Goal: Check status: Check status

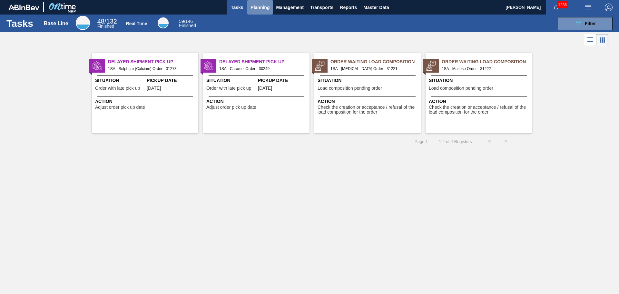
click at [267, 7] on span "Planning" at bounding box center [260, 8] width 19 height 8
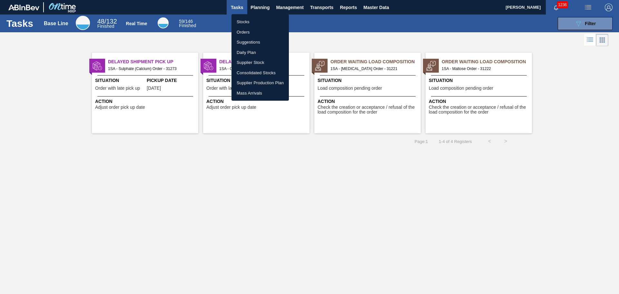
click at [250, 32] on li "Orders" at bounding box center [260, 32] width 57 height 10
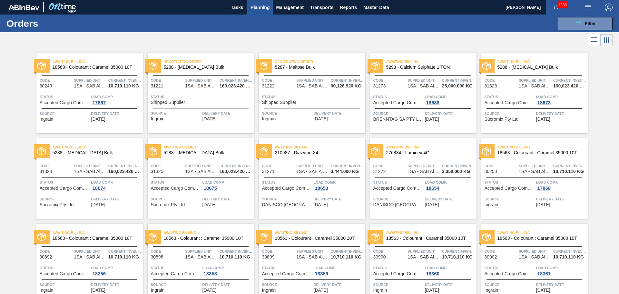
click at [190, 100] on span "Status" at bounding box center [202, 97] width 102 height 6
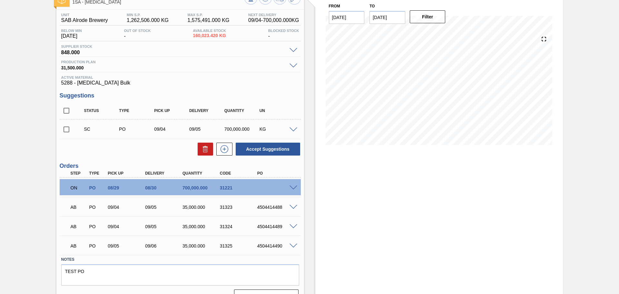
scroll to position [58, 0]
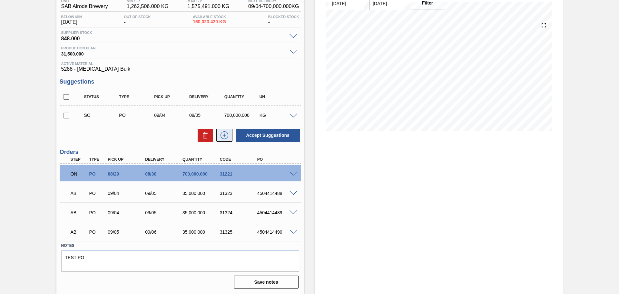
click at [225, 134] on icon at bounding box center [224, 135] width 10 height 8
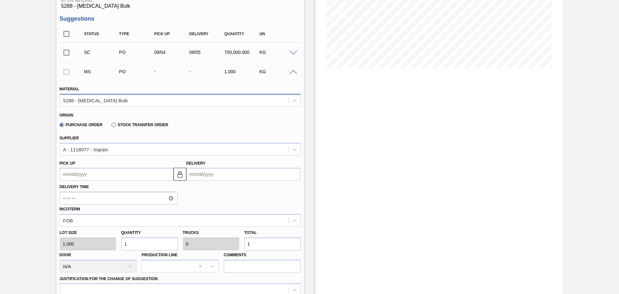
scroll to position [122, 0]
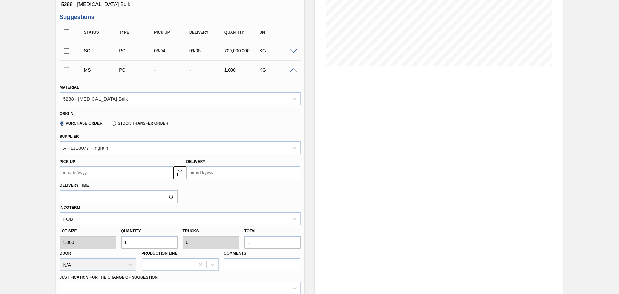
click at [208, 174] on input "Delivery" at bounding box center [243, 172] width 114 height 13
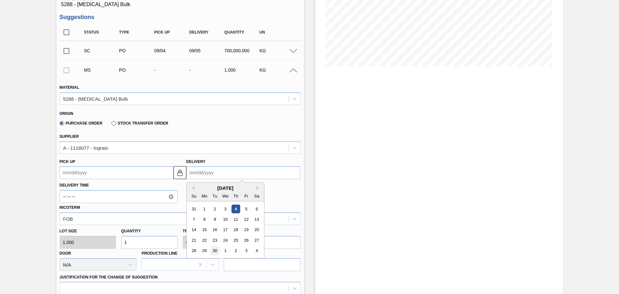
click at [215, 249] on div "30" at bounding box center [214, 250] width 9 height 9
type up3240647154 "[DATE]"
type input "[DATE]"
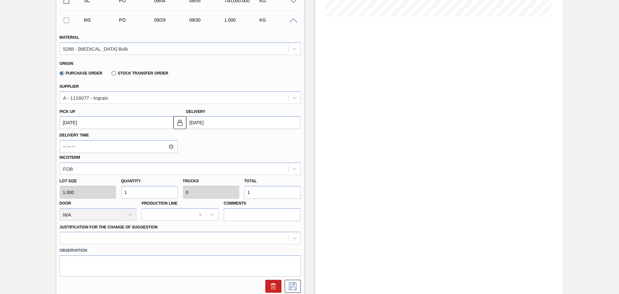
scroll to position [187, 0]
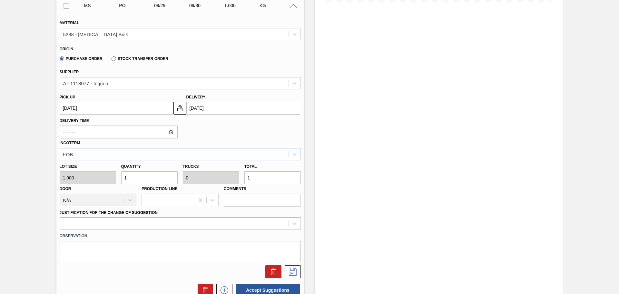
click at [268, 180] on input "1" at bounding box center [272, 177] width 56 height 13
type input "0"
type input "7"
type input "70"
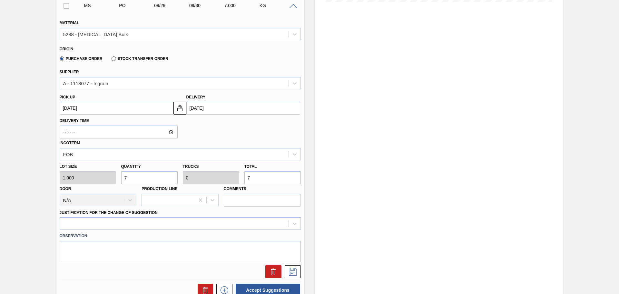
type input "70"
type input "700"
type input "0.001"
type input "700"
type input "7,000"
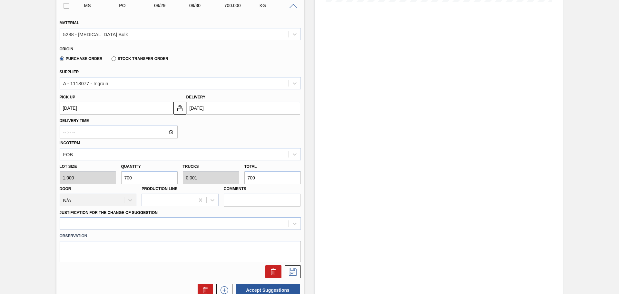
type input "0.01"
type input "7,000"
type input "70,000"
type input "0.1"
type input "70,000"
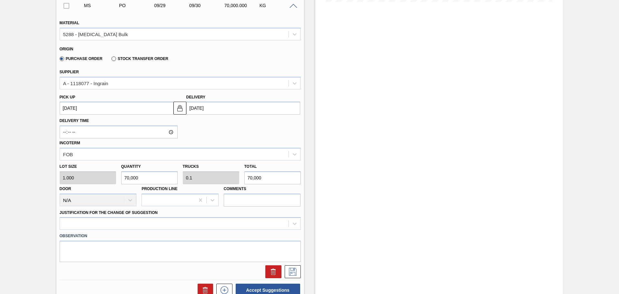
type input "700,000"
type input "1"
type input "700,000"
type input "7,000,000"
type input "10"
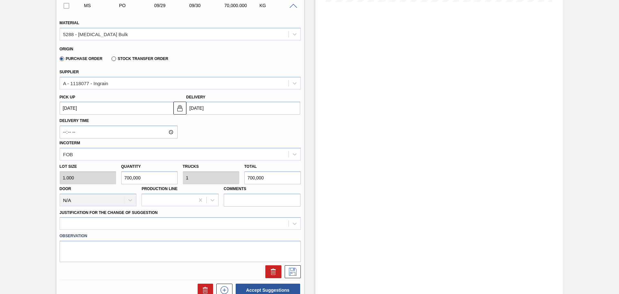
type input "7,000,000"
type input "700,000"
type input "1"
type input "700,000"
type input "70,000"
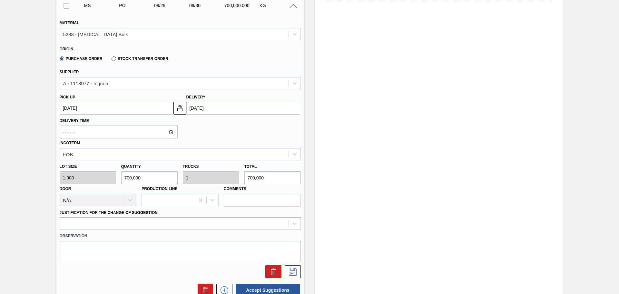
type input "0.1"
type input "70,000"
type input "7,000"
type input "0.01"
type input "7,000"
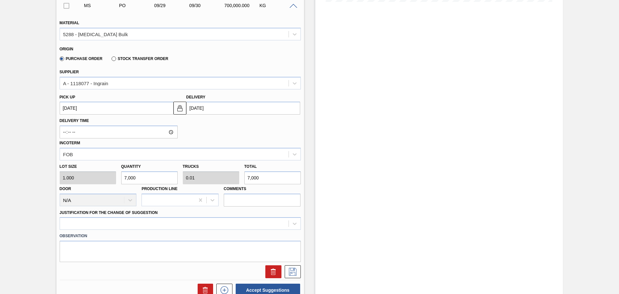
type input "700"
type input "0.001"
type input "700"
type input "70"
type input "0"
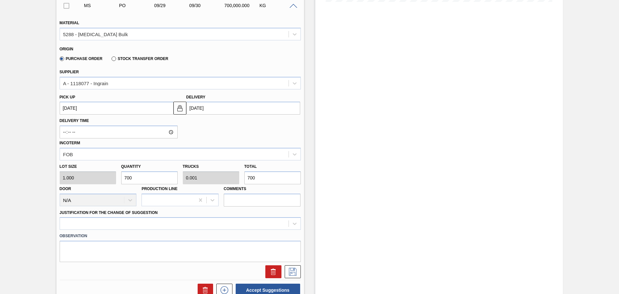
type input "70"
type input "7"
type input "0"
type input "7"
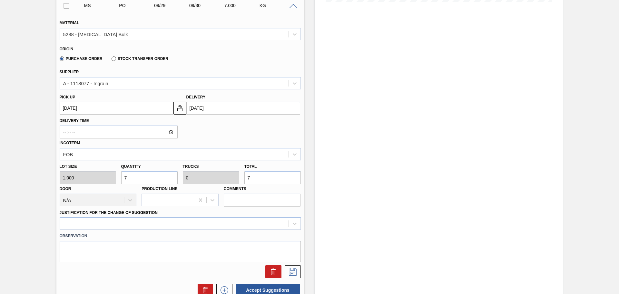
type input "700,000"
type input "1"
click at [293, 223] on div at bounding box center [180, 223] width 241 height 13
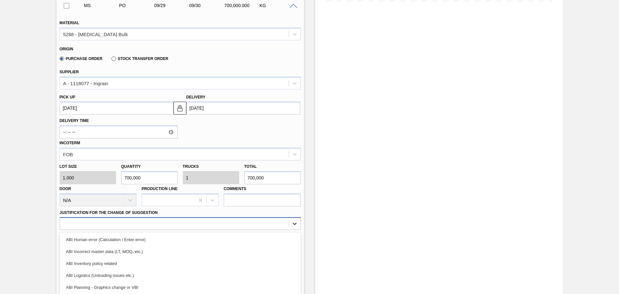
scroll to position [224, 0]
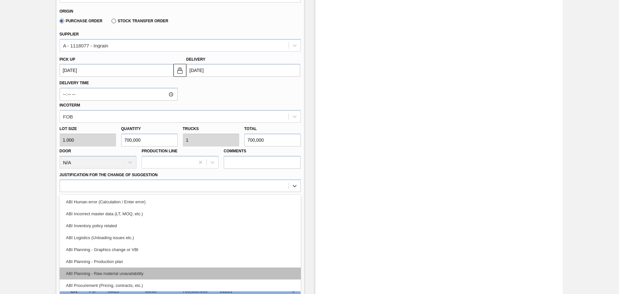
click at [117, 273] on div "ABI Planning - Raw material unavailability" at bounding box center [180, 273] width 241 height 12
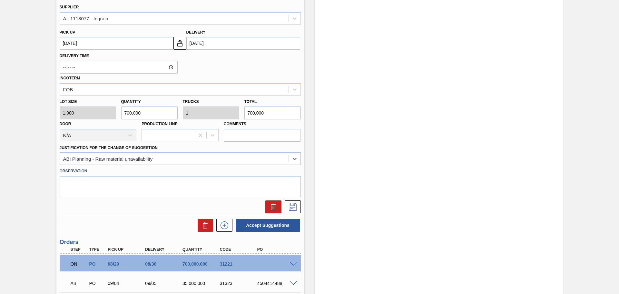
scroll to position [257, 0]
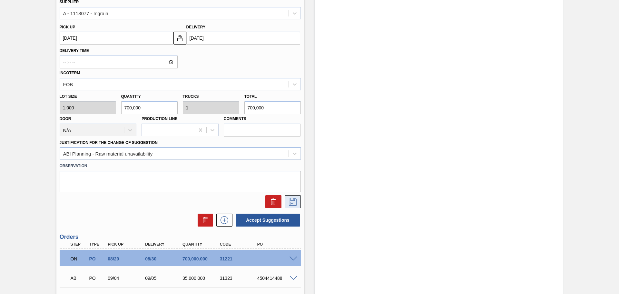
click at [293, 203] on icon at bounding box center [293, 202] width 10 height 8
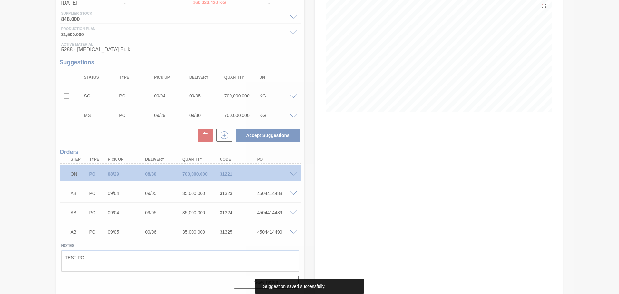
scroll to position [77, 0]
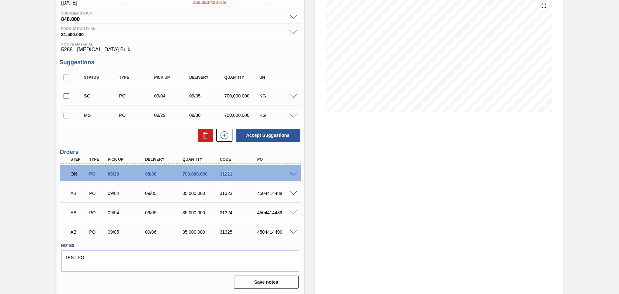
drag, startPoint x: 220, startPoint y: 174, endPoint x: 233, endPoint y: 174, distance: 12.3
click at [233, 174] on div "31221" at bounding box center [239, 173] width 42 height 5
copy div "31221"
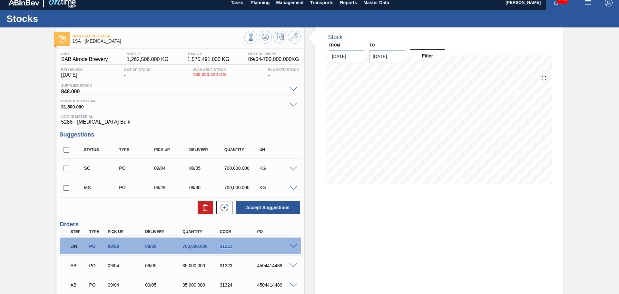
scroll to position [0, 0]
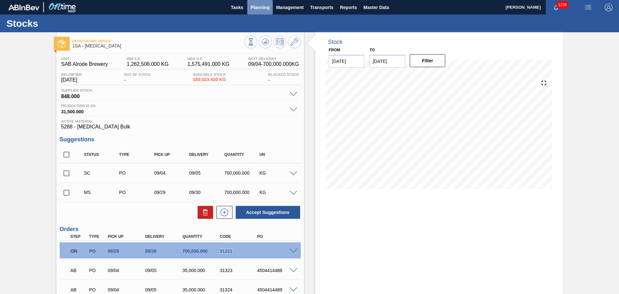
click at [260, 8] on span "Planning" at bounding box center [260, 8] width 19 height 8
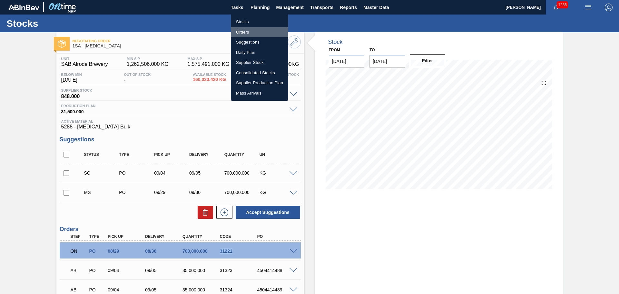
click at [247, 33] on li "Orders" at bounding box center [259, 32] width 57 height 10
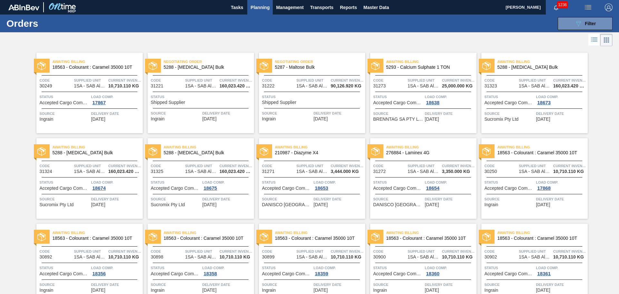
click at [307, 99] on span "Status" at bounding box center [313, 97] width 102 height 6
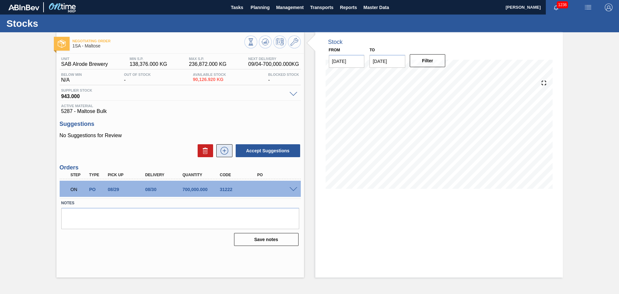
click at [225, 152] on icon at bounding box center [224, 151] width 10 height 8
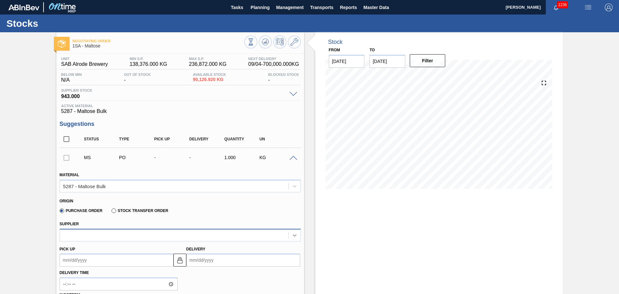
click at [295, 234] on icon at bounding box center [295, 235] width 6 height 6
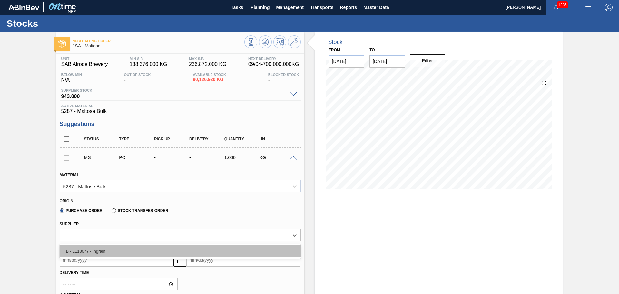
click at [134, 251] on div "B - 1118077 - Ingrain" at bounding box center [180, 251] width 241 height 12
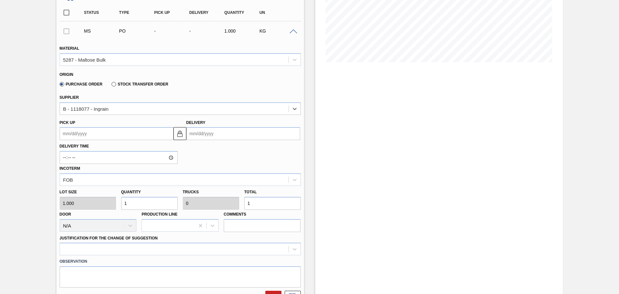
scroll to position [129, 0]
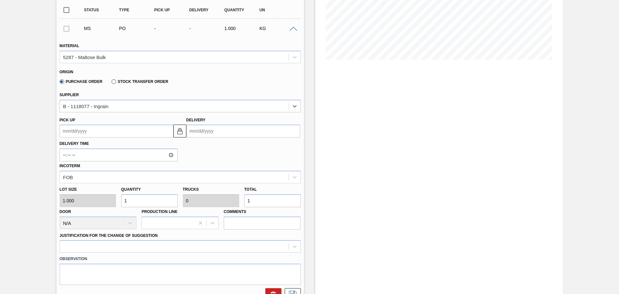
click at [217, 131] on input "Delivery" at bounding box center [243, 130] width 114 height 13
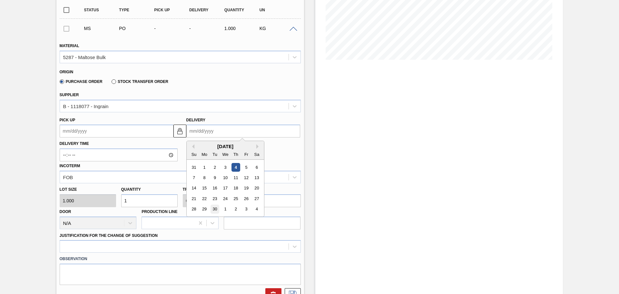
click at [215, 208] on div "30" at bounding box center [214, 209] width 9 height 9
type up3240647155 "[DATE]"
type input "[DATE]"
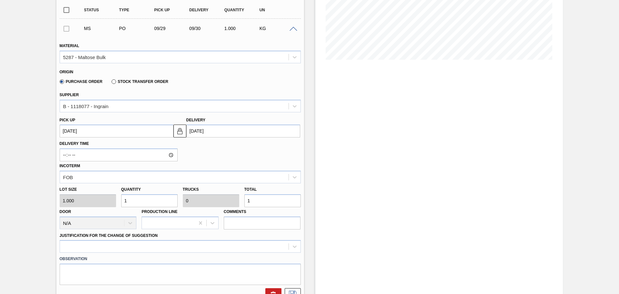
click at [264, 202] on input "1" at bounding box center [272, 200] width 56 height 13
type input "0"
type input "7"
type input "700,000"
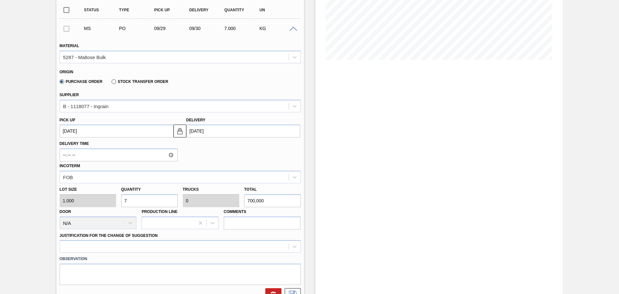
type input "21.875"
click at [295, 248] on div at bounding box center [180, 246] width 241 height 13
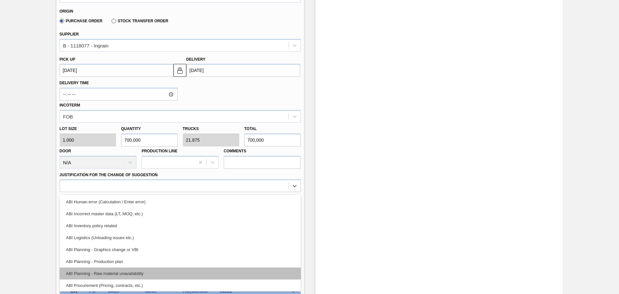
click at [122, 274] on div "ABI Planning - Raw material unavailability" at bounding box center [180, 273] width 241 height 12
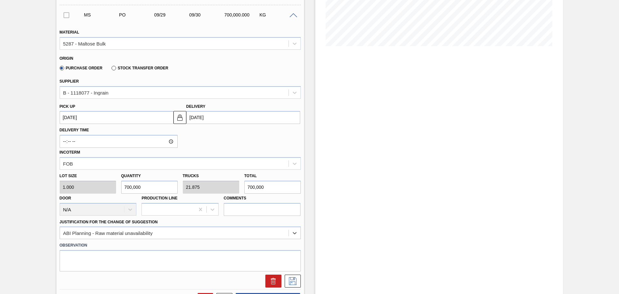
scroll to position [157, 0]
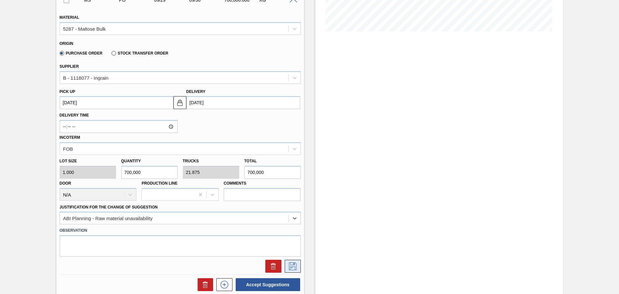
click at [289, 265] on icon at bounding box center [293, 266] width 10 height 8
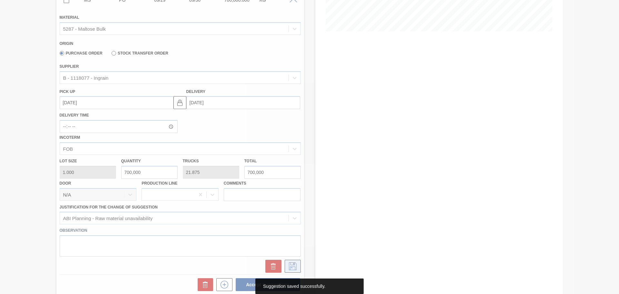
scroll to position [0, 0]
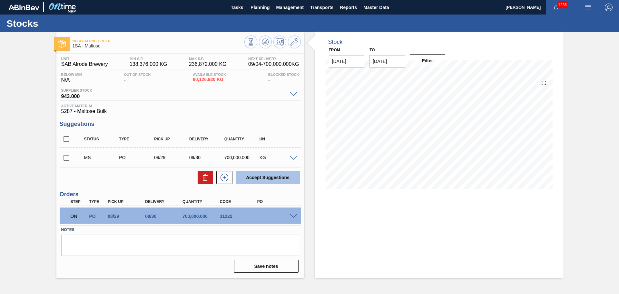
click at [285, 177] on button "Accept Suggestions" at bounding box center [268, 177] width 65 height 13
click at [66, 157] on input "checkbox" at bounding box center [67, 158] width 14 height 14
click at [260, 179] on button "Accept Suggestions" at bounding box center [268, 177] width 65 height 13
checkbox input "false"
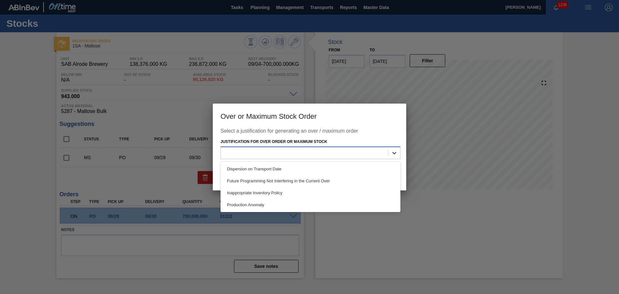
click at [395, 151] on icon at bounding box center [394, 153] width 6 height 6
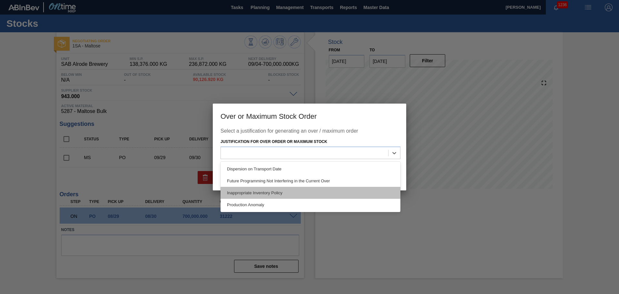
click at [272, 191] on div "Inappropriate Inventory Policy" at bounding box center [311, 193] width 180 height 12
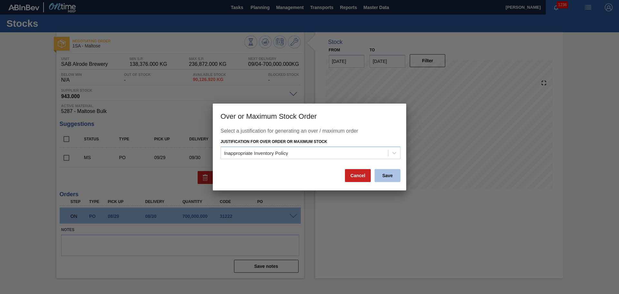
click at [392, 176] on button "Save" at bounding box center [388, 175] width 26 height 13
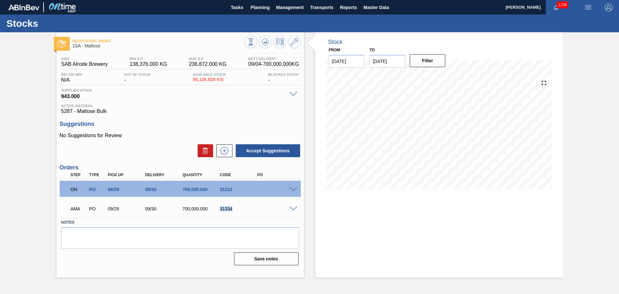
drag, startPoint x: 220, startPoint y: 208, endPoint x: 232, endPoint y: 208, distance: 11.6
click at [232, 208] on div "31334" at bounding box center [239, 208] width 42 height 5
drag, startPoint x: 220, startPoint y: 207, endPoint x: 233, endPoint y: 208, distance: 13.6
click at [233, 208] on div "31334" at bounding box center [239, 208] width 42 height 5
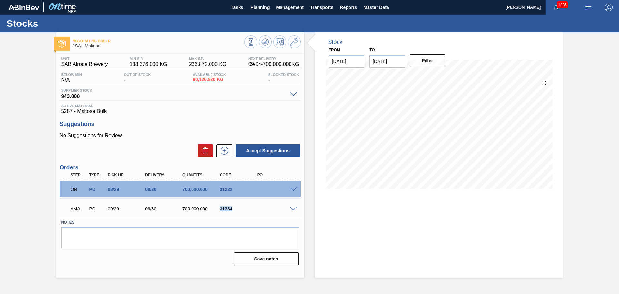
copy div "31334"
click at [255, 6] on span "Planning" at bounding box center [260, 8] width 19 height 8
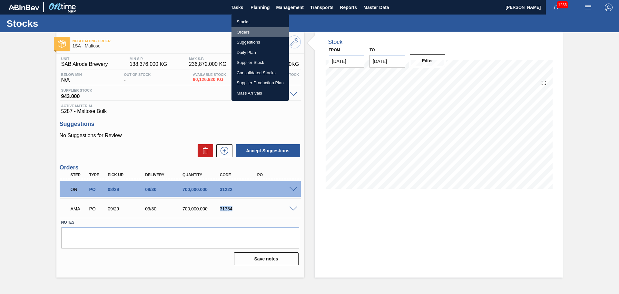
click at [252, 34] on li "Orders" at bounding box center [260, 32] width 57 height 10
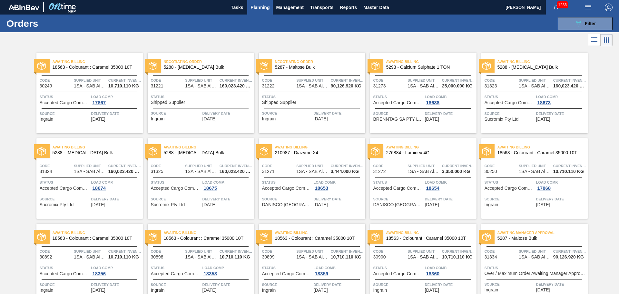
click at [190, 103] on div "Status Shipped Supplier" at bounding box center [202, 99] width 102 height 11
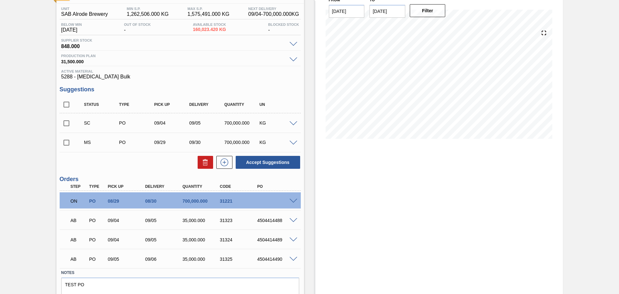
scroll to position [65, 0]
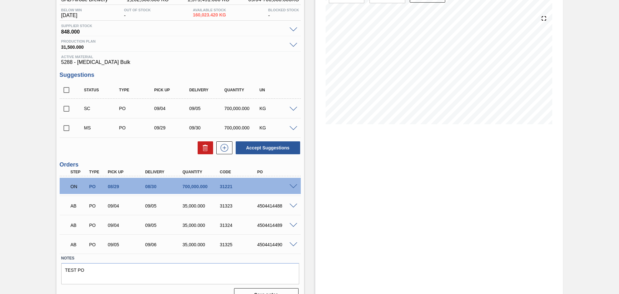
click at [66, 128] on input "checkbox" at bounding box center [67, 128] width 14 height 14
click at [279, 147] on button "Accept Suggestions" at bounding box center [268, 147] width 65 height 13
checkbox input "false"
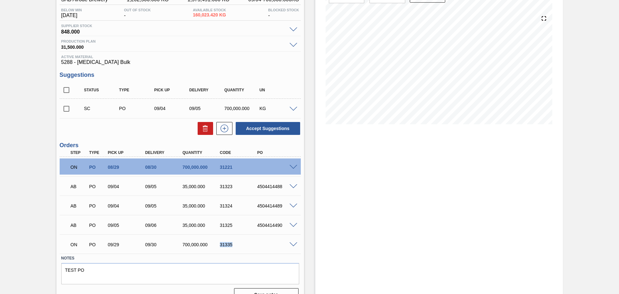
drag, startPoint x: 220, startPoint y: 243, endPoint x: 233, endPoint y: 243, distance: 12.3
click at [232, 243] on div "31335" at bounding box center [239, 244] width 42 height 5
copy div "31335"
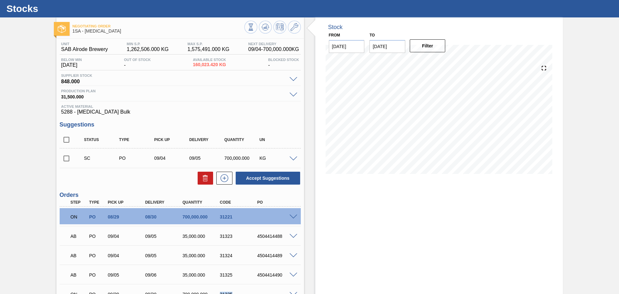
scroll to position [0, 0]
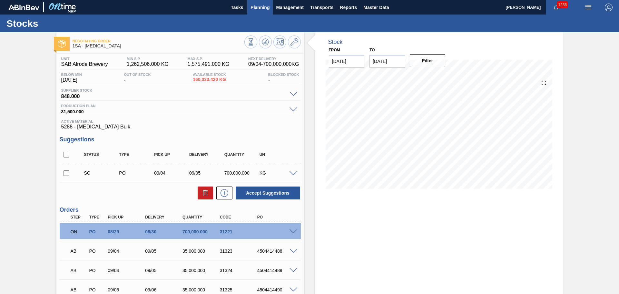
click at [262, 9] on span "Planning" at bounding box center [260, 8] width 19 height 8
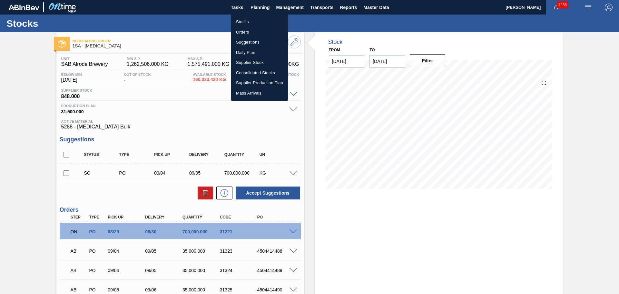
click at [246, 30] on li "Orders" at bounding box center [259, 32] width 57 height 10
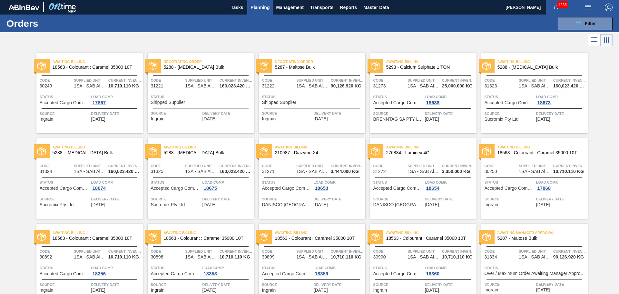
click at [300, 102] on div "Status Shipped Supplier" at bounding box center [313, 99] width 102 height 11
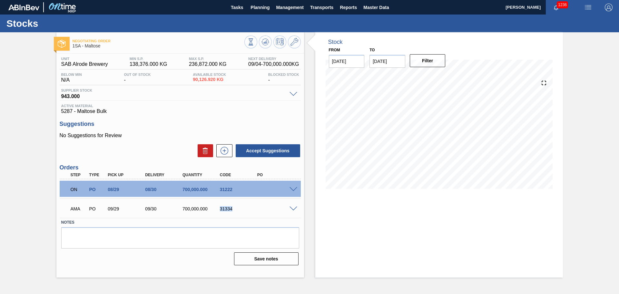
drag, startPoint x: 220, startPoint y: 208, endPoint x: 234, endPoint y: 208, distance: 13.9
click at [234, 208] on div "31334" at bounding box center [239, 208] width 42 height 5
copy div "31334"
